Goal: Information Seeking & Learning: Learn about a topic

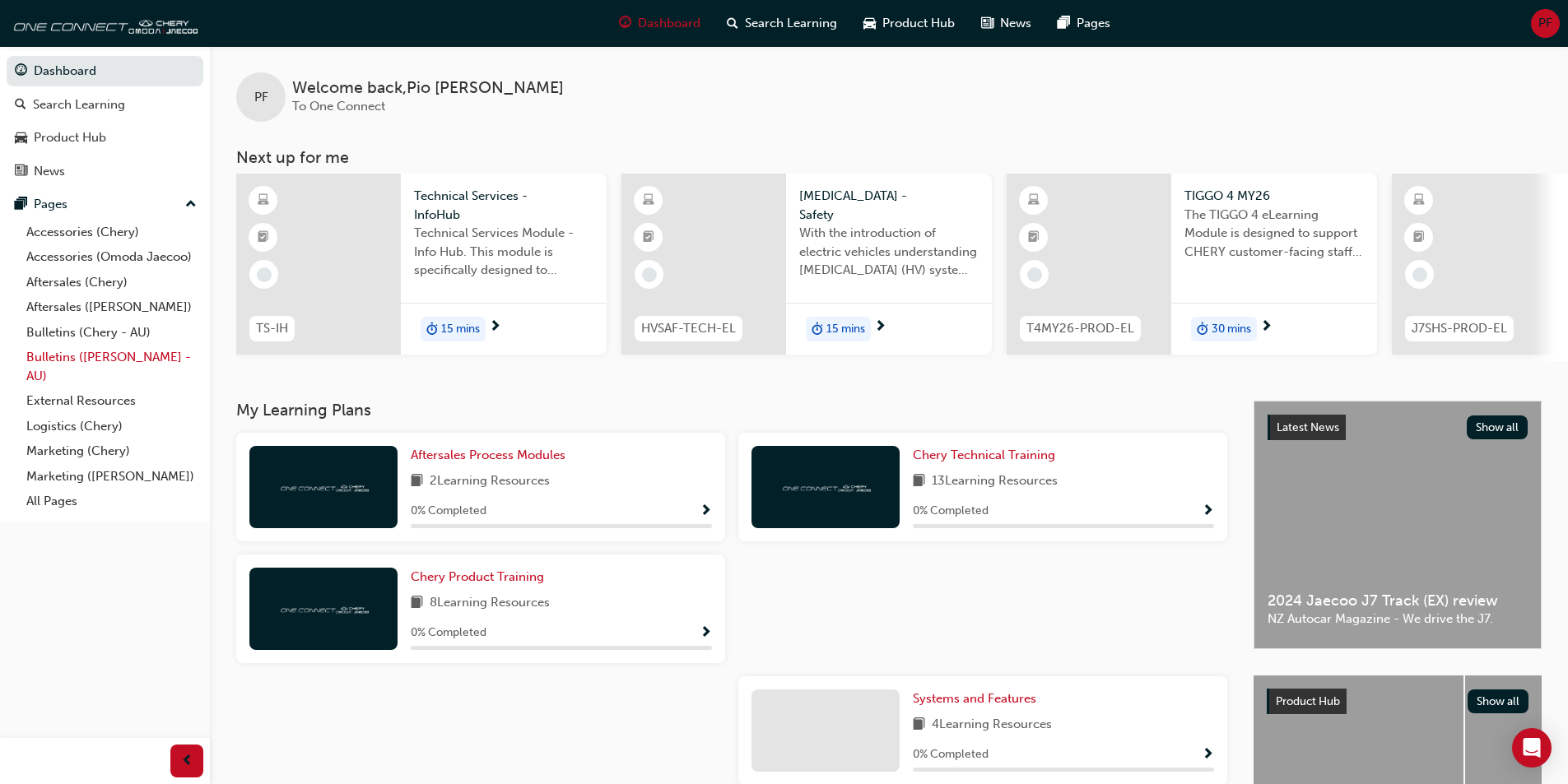
click at [74, 354] on link "Bulletins ([PERSON_NAME] - AU)" at bounding box center [111, 367] width 183 height 44
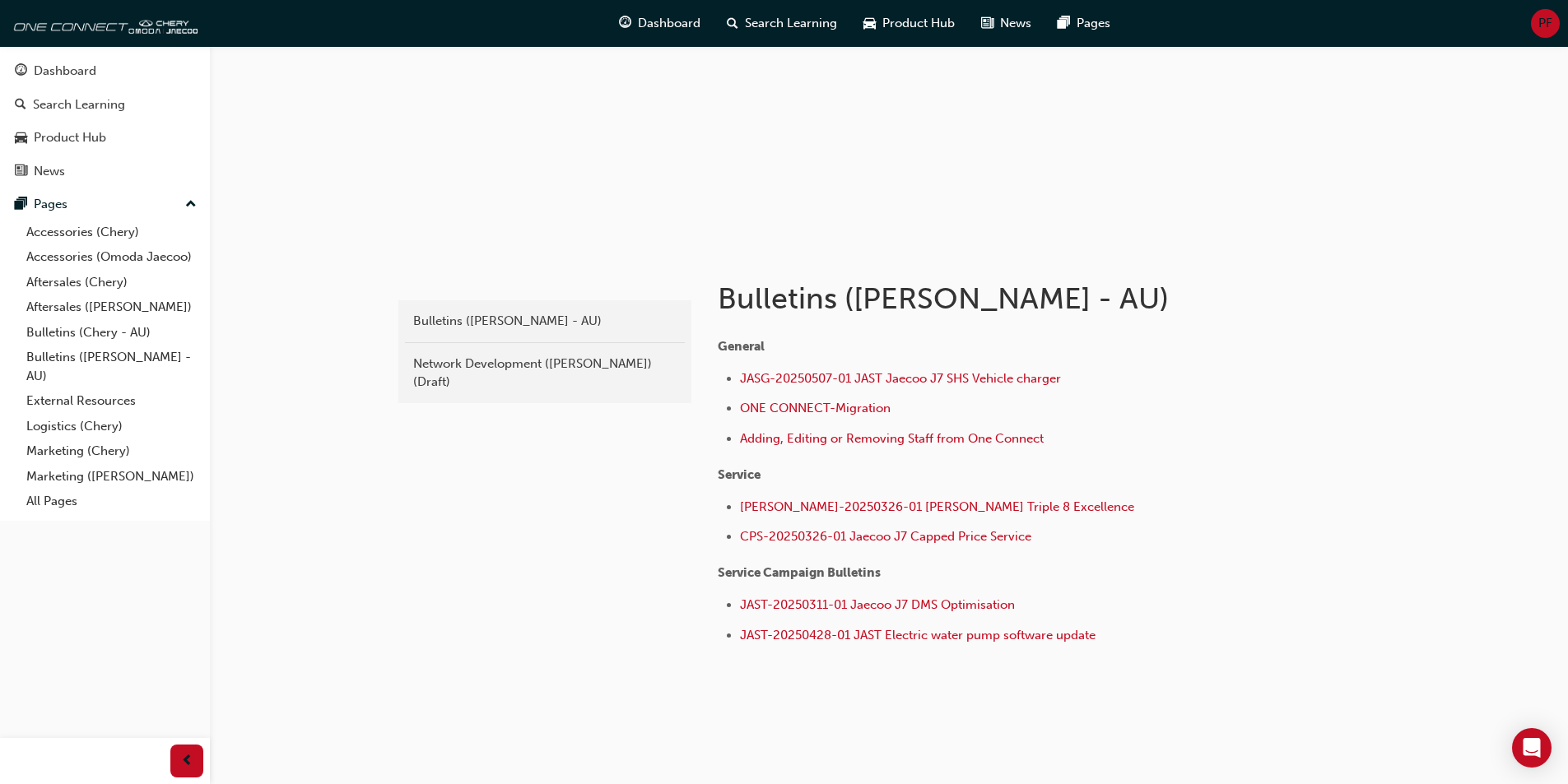
scroll to position [152, 0]
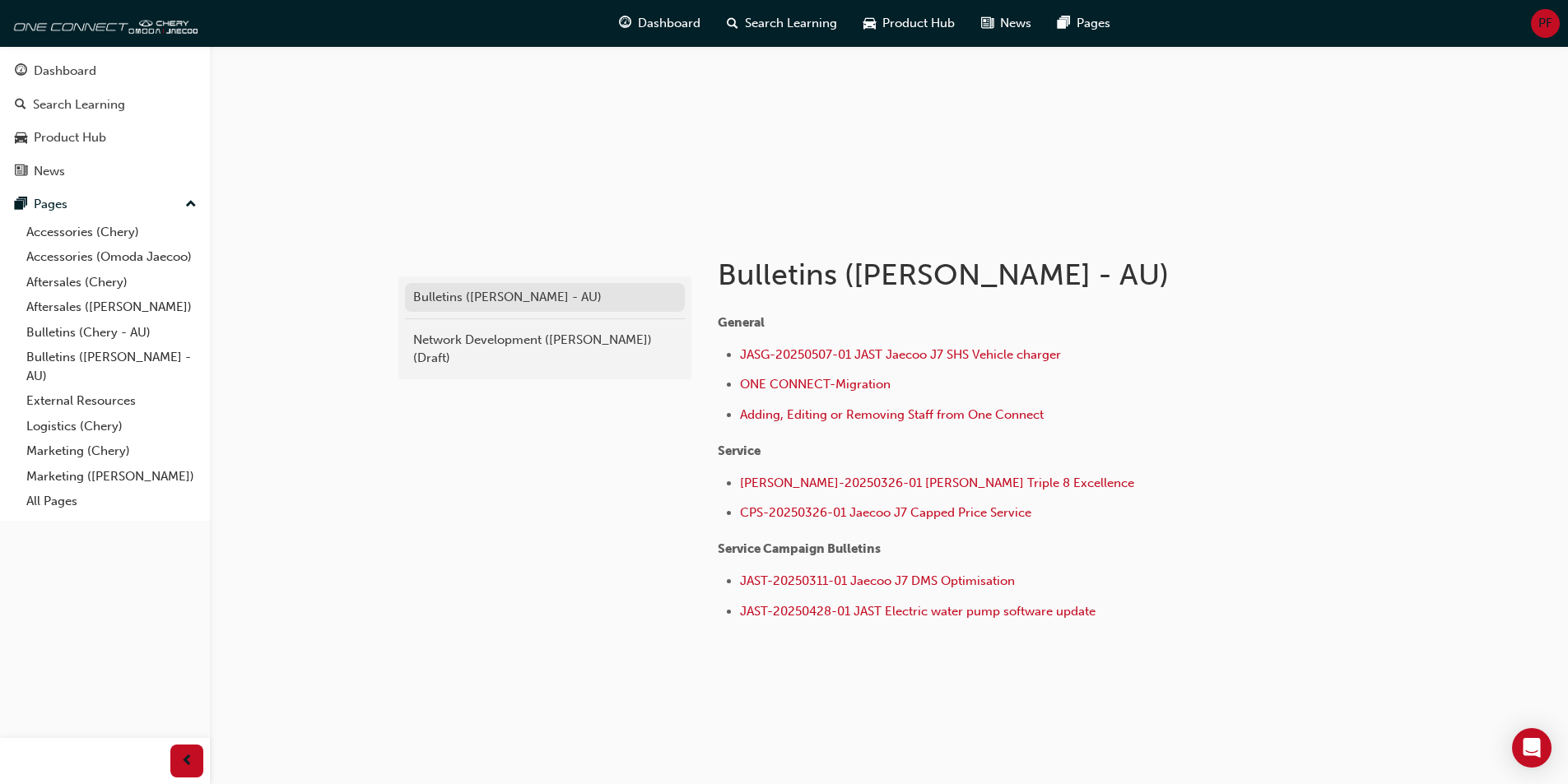
click at [505, 295] on div "Bulletins ([PERSON_NAME] - AU)" at bounding box center [545, 297] width 264 height 19
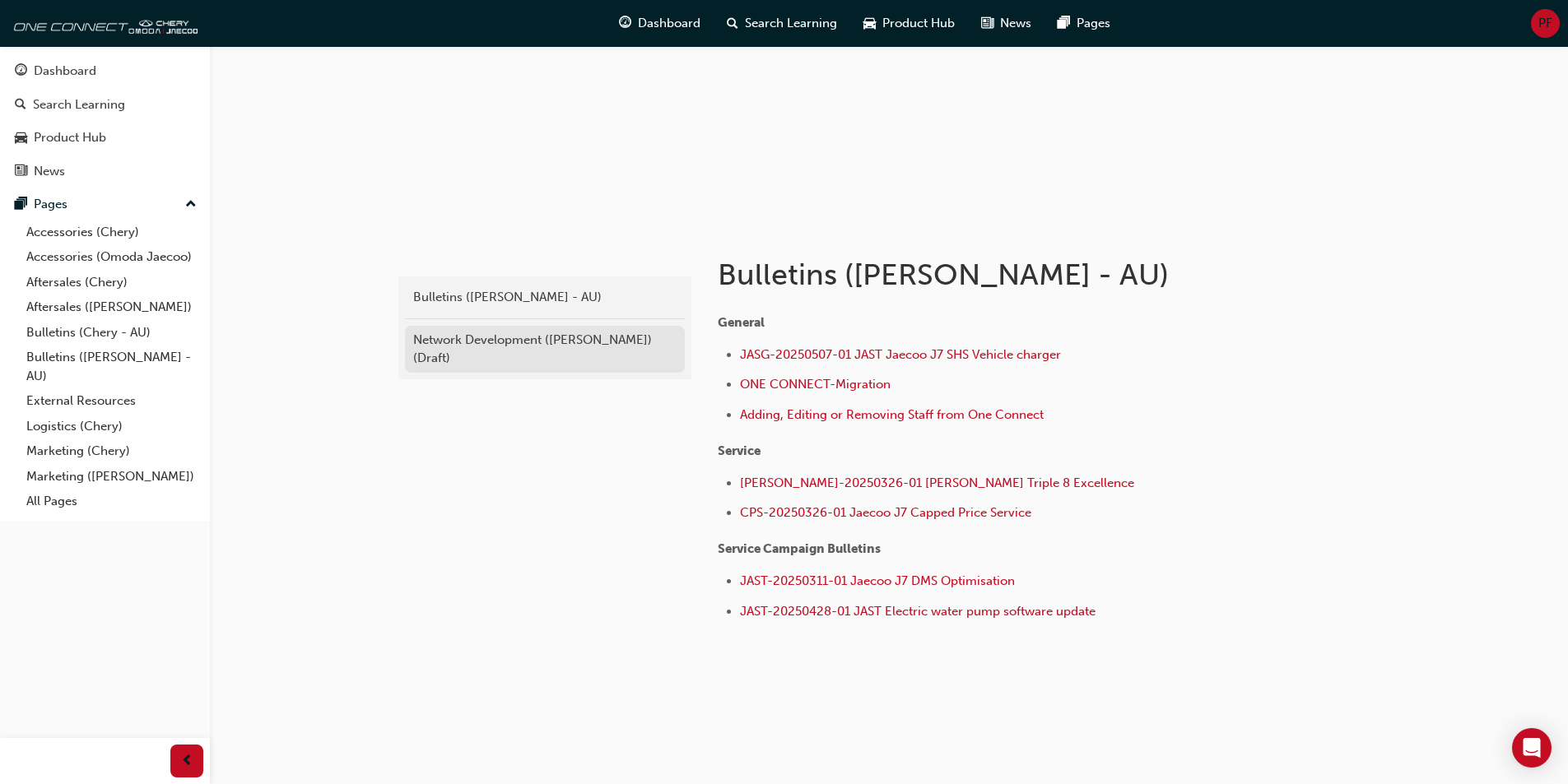
click at [525, 351] on div "Network Development ([PERSON_NAME]) (Draft)" at bounding box center [545, 350] width 264 height 37
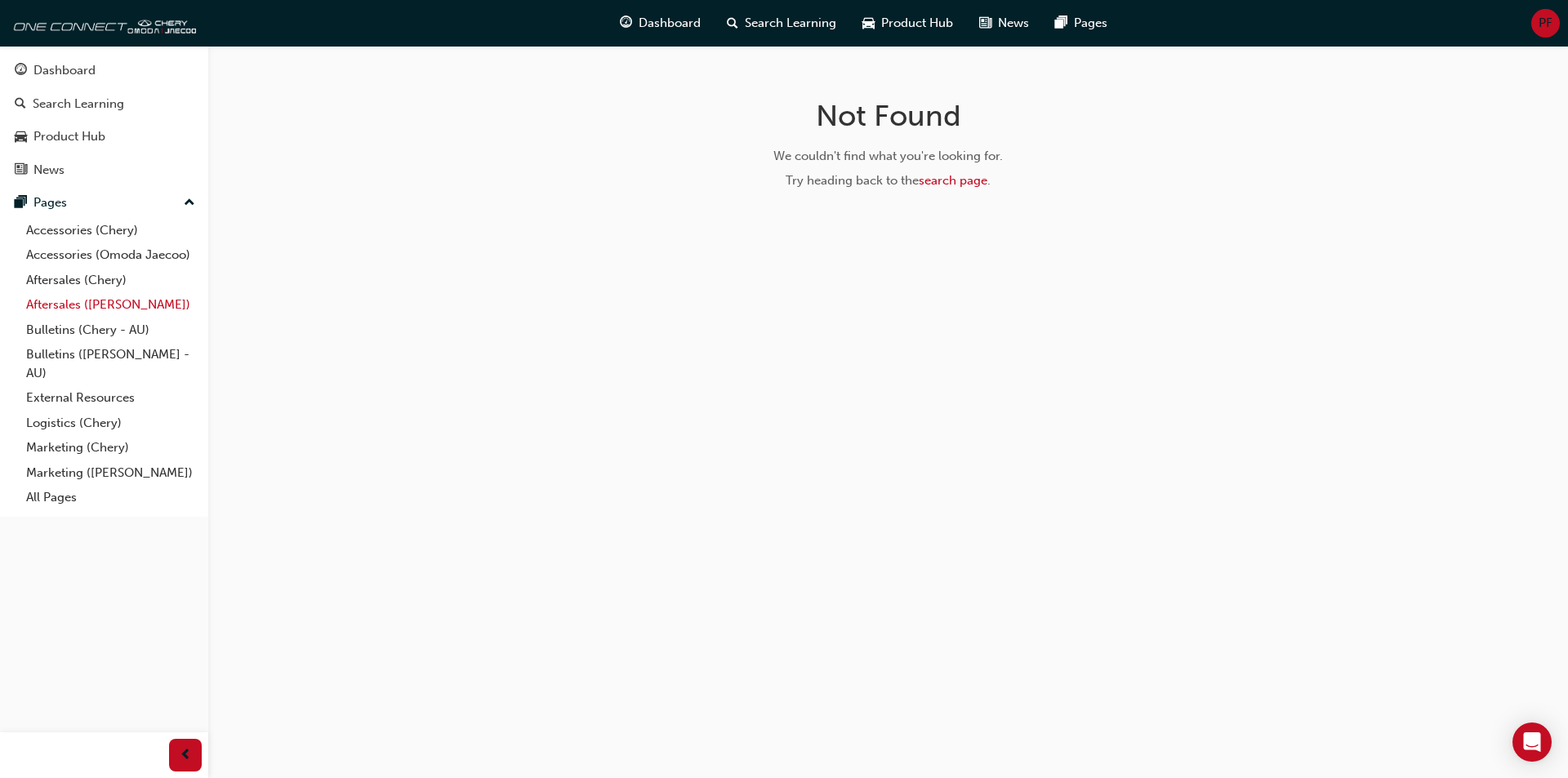
click at [117, 303] on link "Aftersales ([PERSON_NAME])" at bounding box center [110, 305] width 182 height 25
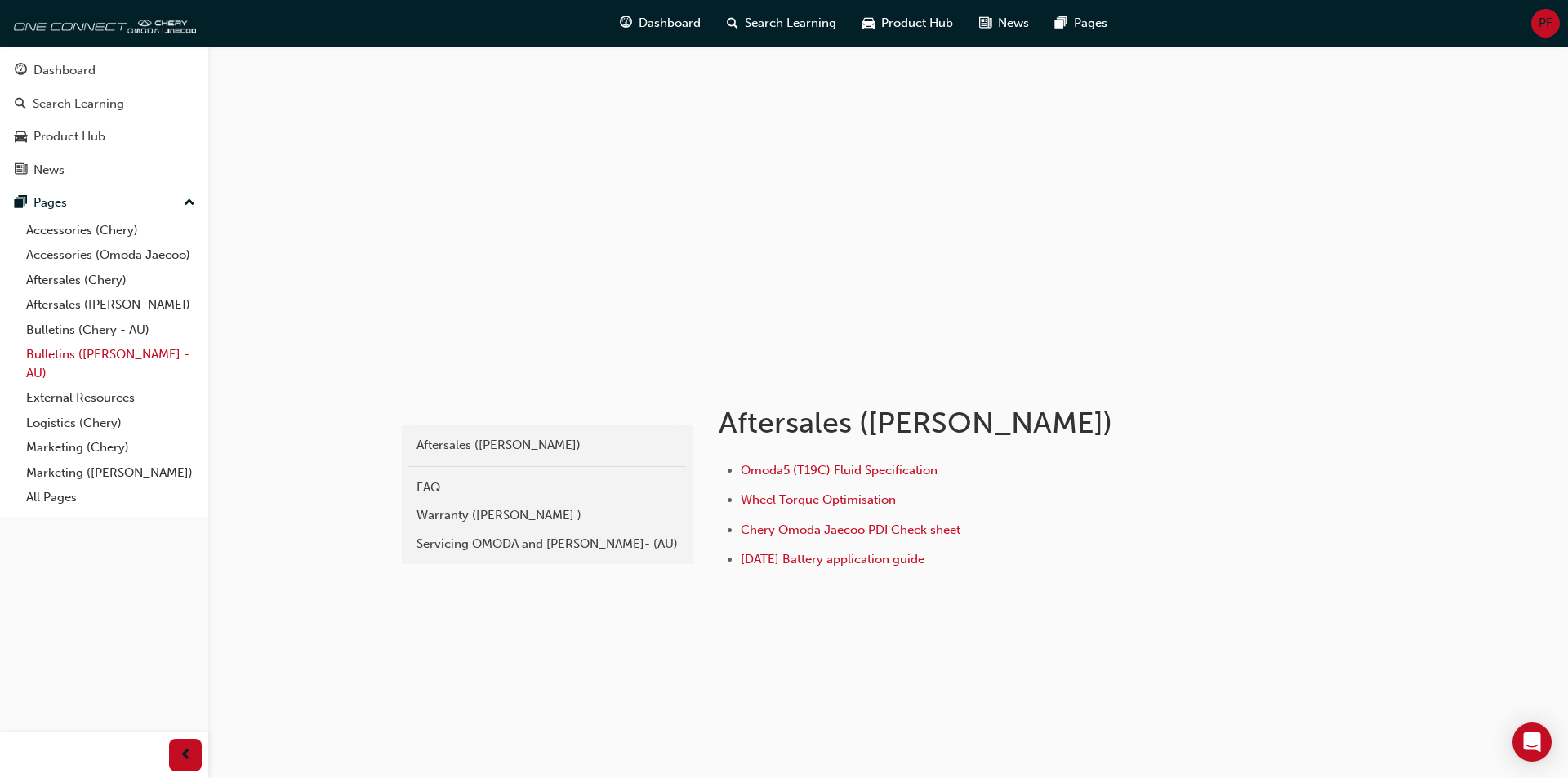
click at [76, 360] on link "Bulletins ([PERSON_NAME] - AU)" at bounding box center [110, 364] width 182 height 44
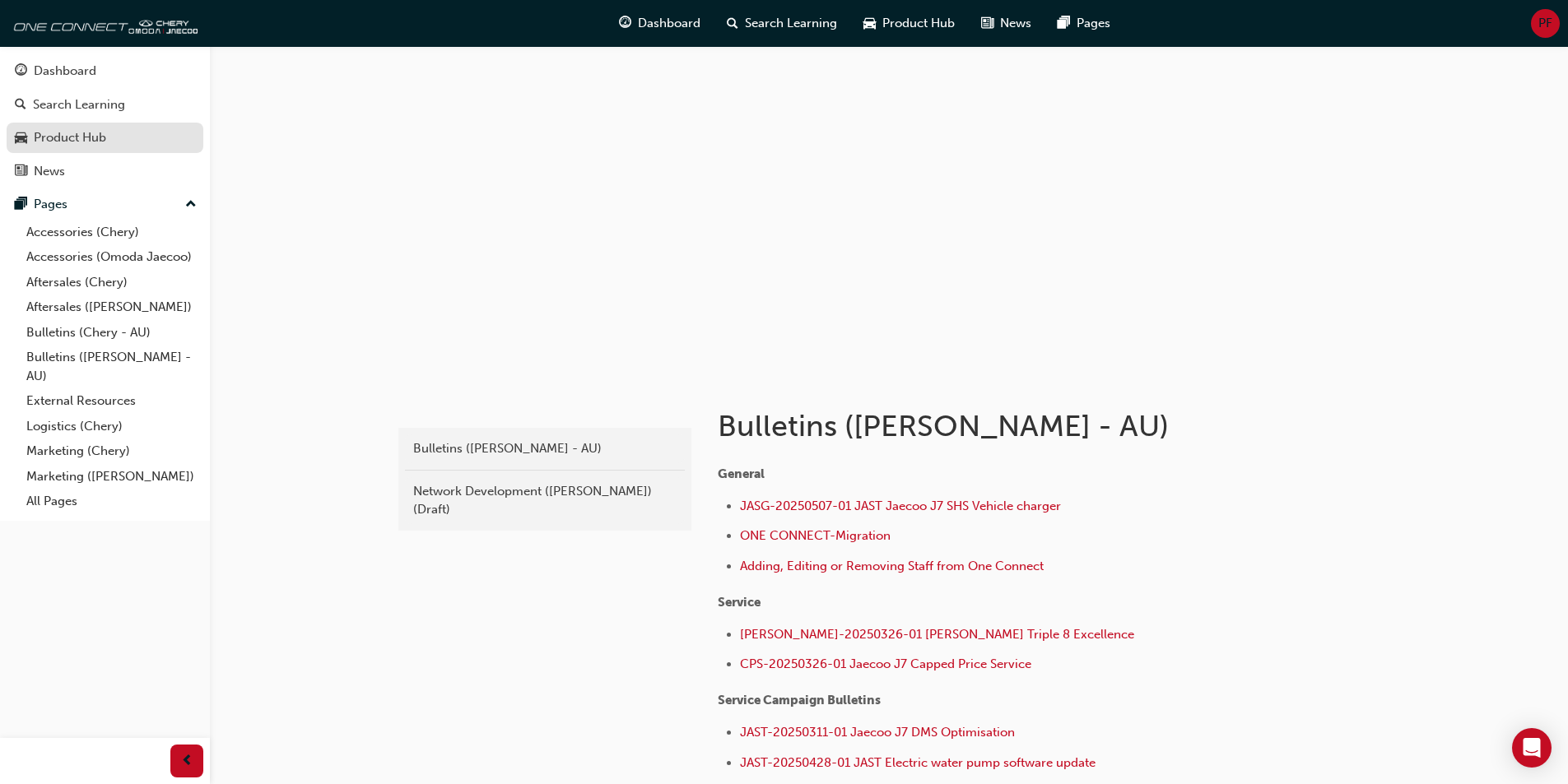
click at [111, 137] on div "Product Hub" at bounding box center [105, 137] width 180 height 21
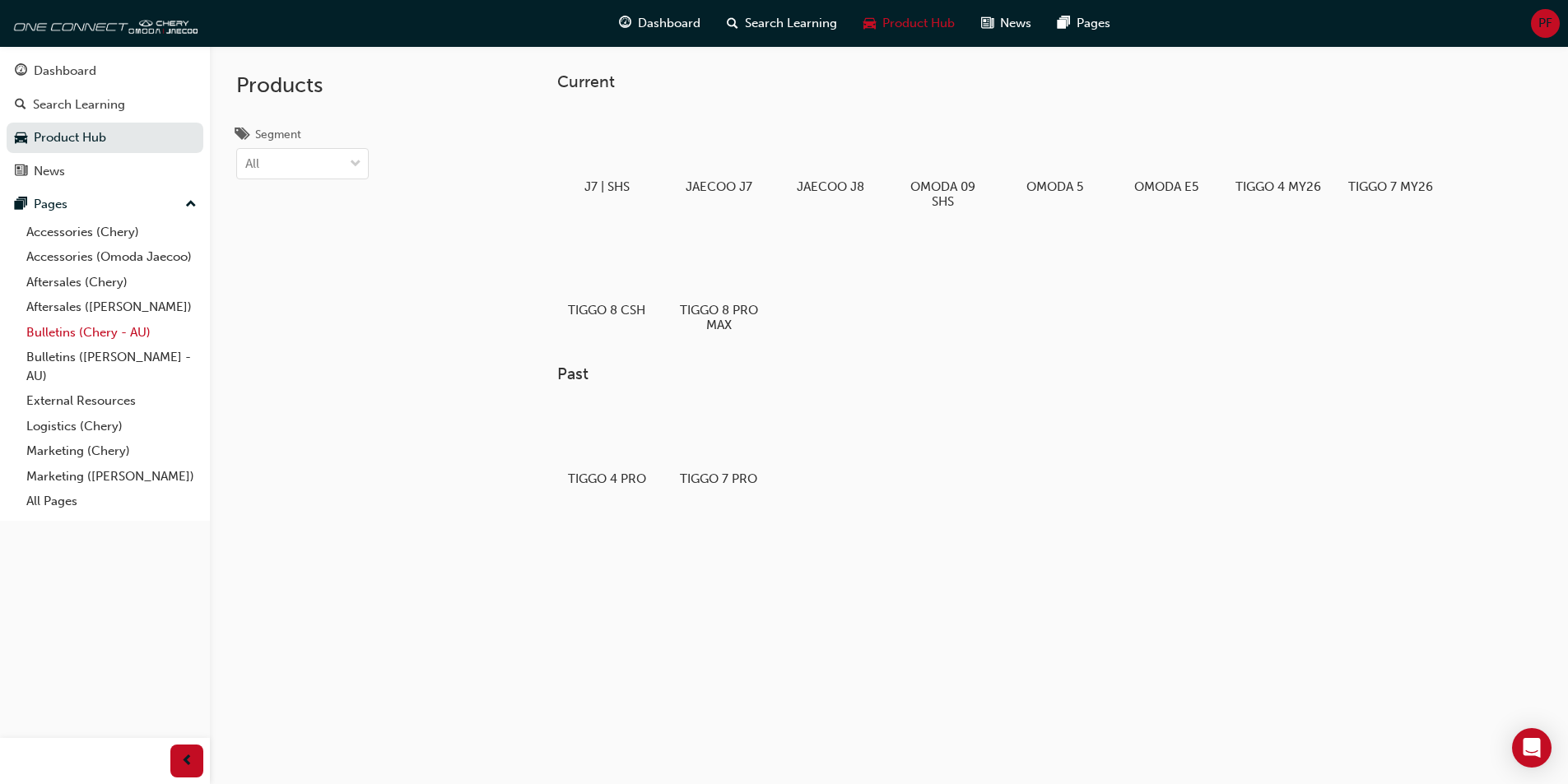
click at [102, 328] on link "Bulletins (Chery - AU)" at bounding box center [111, 333] width 183 height 25
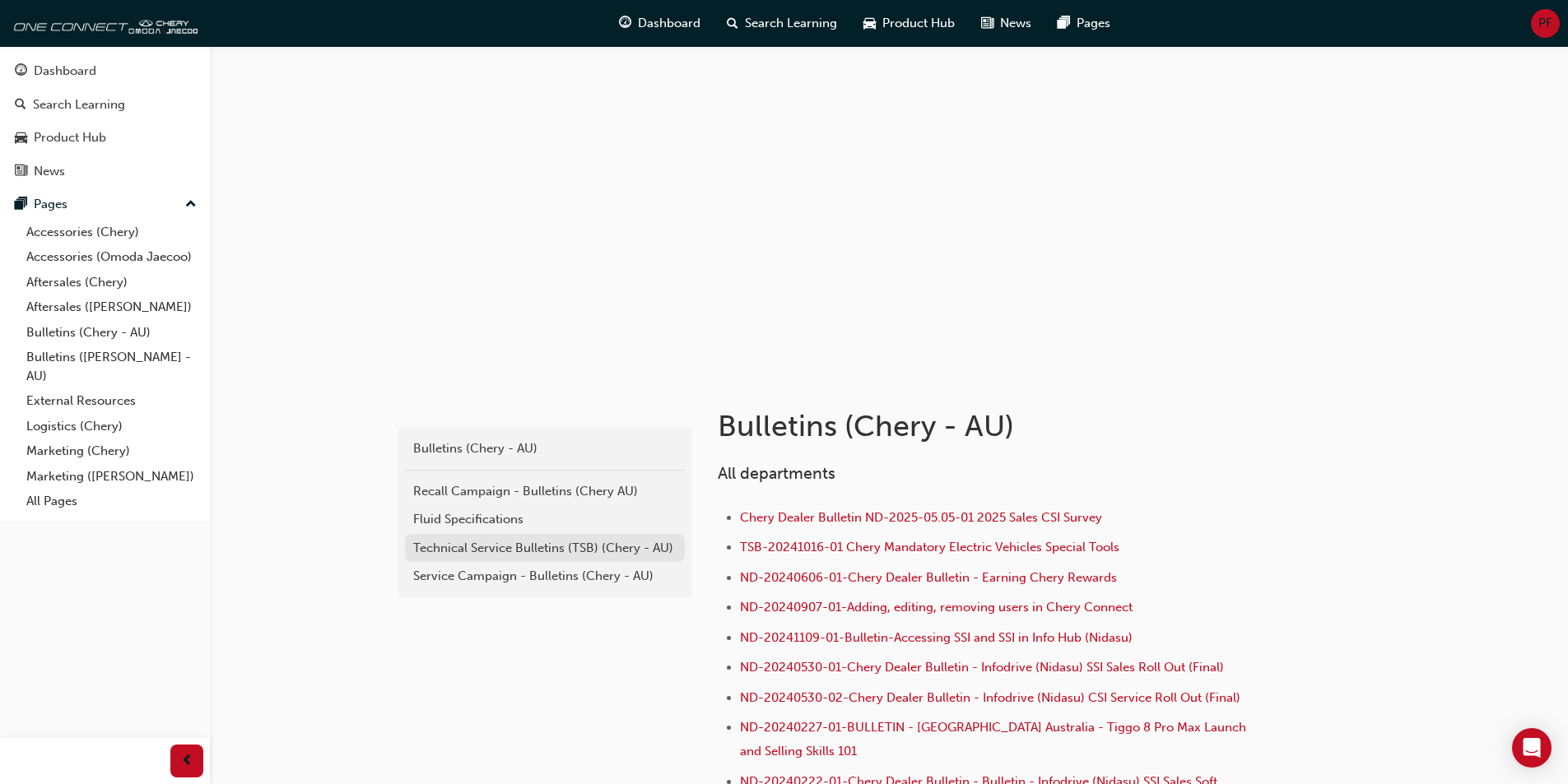
click at [513, 548] on div "Technical Service Bulletins (TSB) (Chery - AU)" at bounding box center [545, 548] width 264 height 19
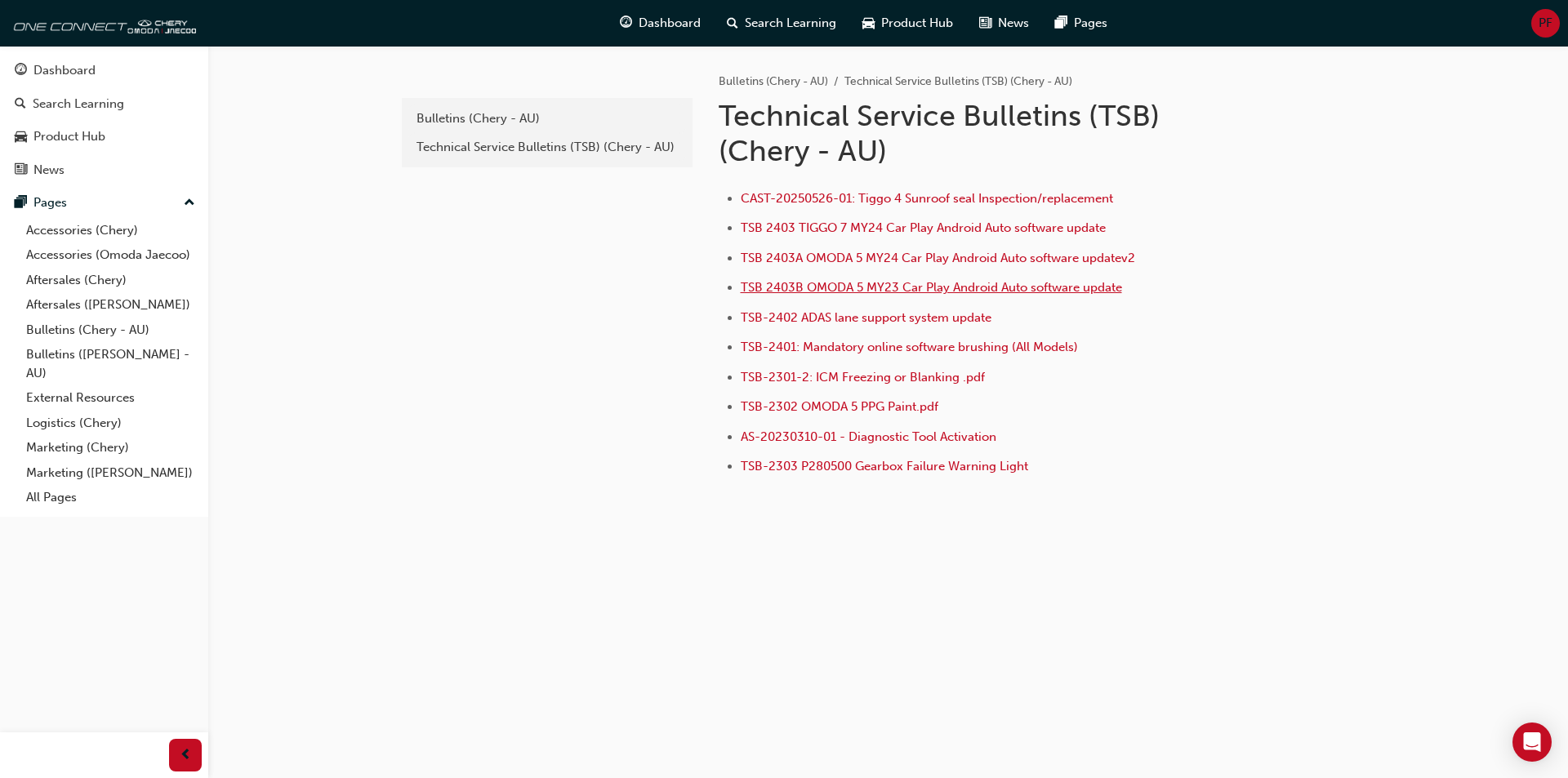
click at [979, 289] on span "TSB 2403B OMODA 5 MY23 Car Play Android Auto software update" at bounding box center [932, 287] width 381 height 15
click at [908, 286] on span "TSB 2403B OMODA 5 MY23 Car Play Android Auto software update" at bounding box center [932, 287] width 381 height 15
